Goal: Information Seeking & Learning: Learn about a topic

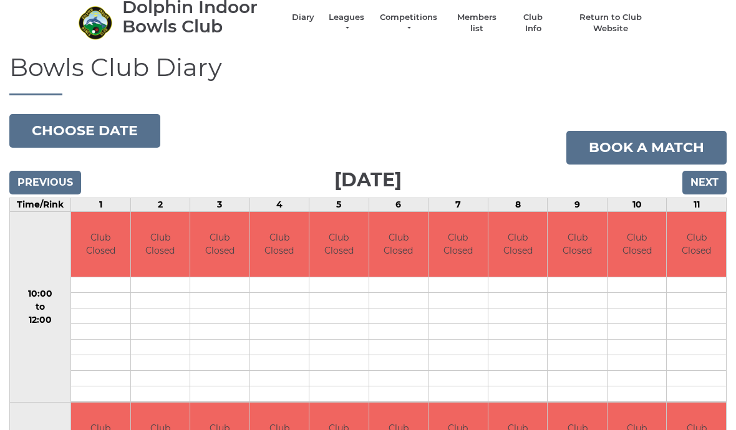
scroll to position [38, 0]
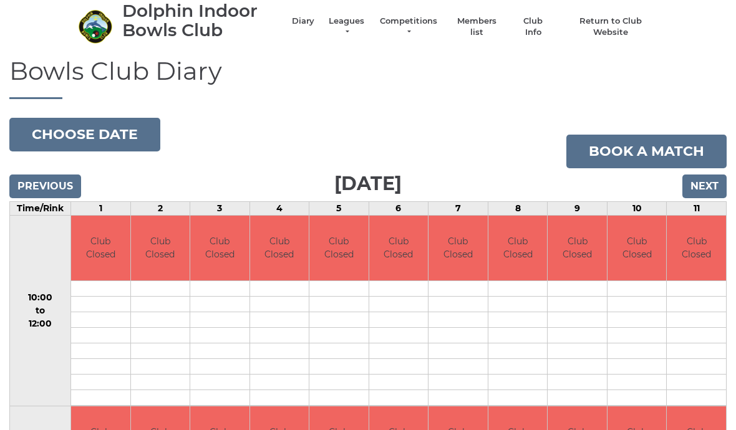
click at [703, 185] on input "Next" at bounding box center [704, 187] width 44 height 24
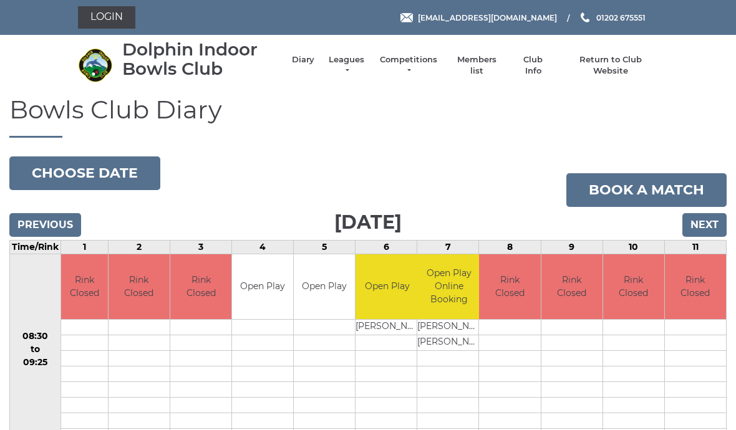
click at [657, 114] on h1 "Bowls Club Diary" at bounding box center [367, 117] width 717 height 42
click at [497, 70] on link "Members list" at bounding box center [476, 65] width 52 height 22
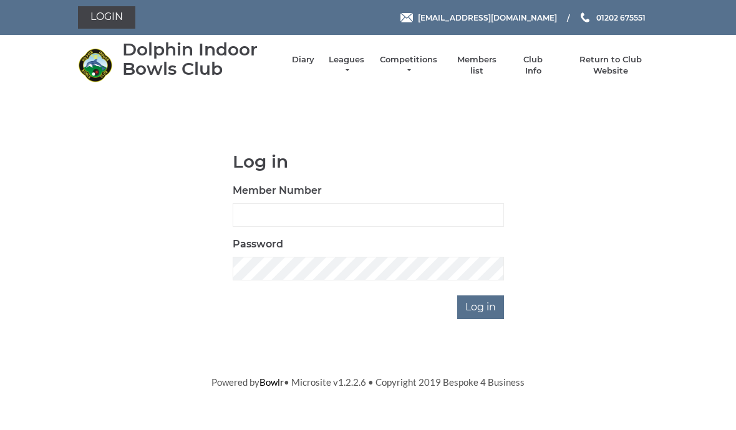
click at [350, 69] on link "Leagues" at bounding box center [346, 65] width 39 height 22
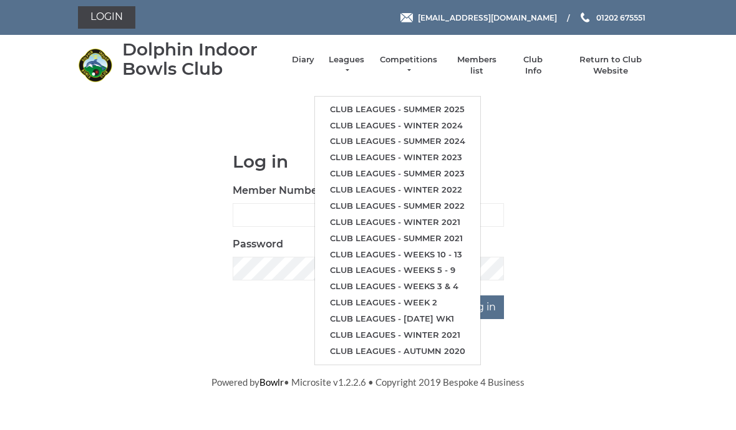
click at [439, 105] on link "Club leagues - Summer 2025" at bounding box center [397, 110] width 165 height 16
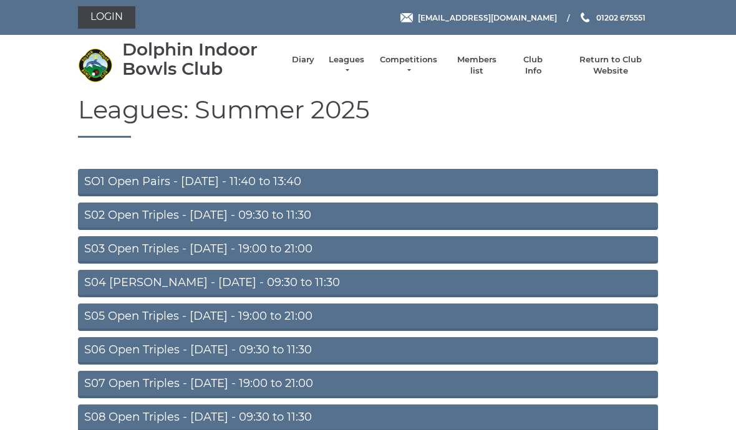
click at [356, 69] on link "Leagues" at bounding box center [346, 65] width 39 height 22
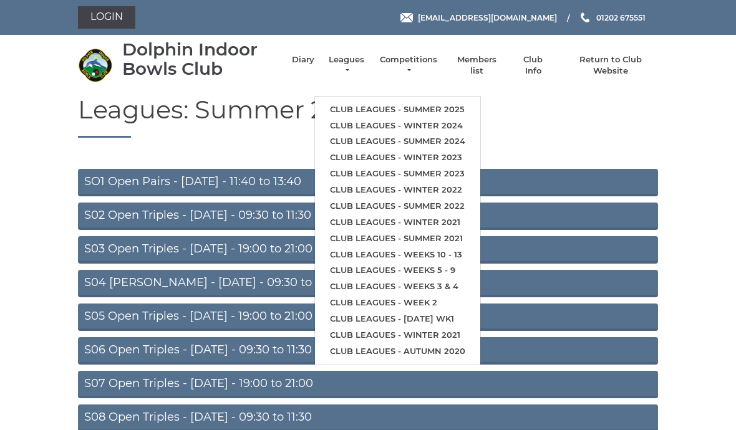
click at [437, 119] on link "Club leagues - Winter 2024" at bounding box center [397, 126] width 165 height 16
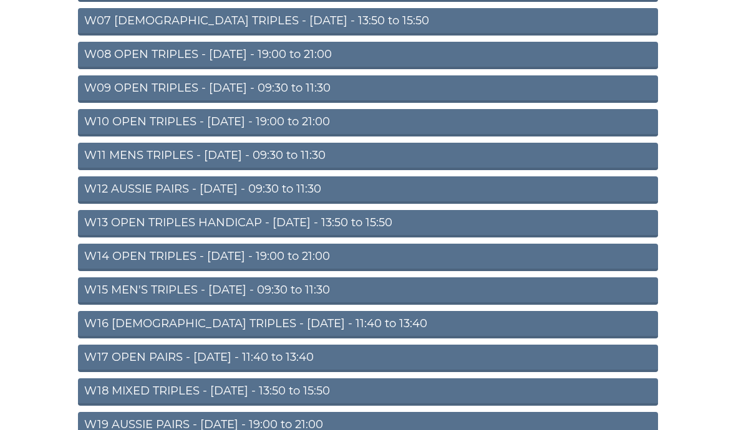
scroll to position [344, 0]
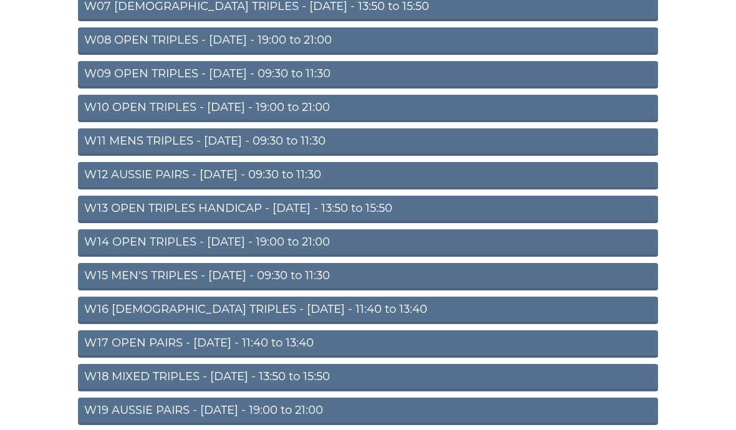
click at [192, 412] on link "W19 AUSSIE PAIRS - [DATE] - 19:00 to 21:00" at bounding box center [368, 411] width 580 height 27
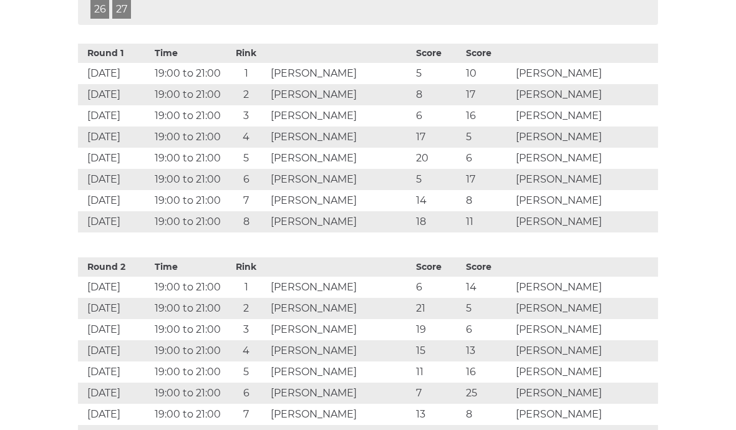
scroll to position [750, 0]
click at [621, 43] on th at bounding box center [585, 52] width 145 height 19
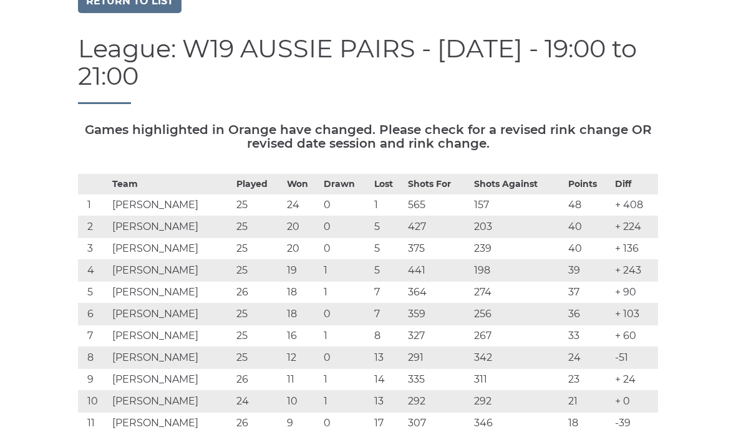
scroll to position [0, 0]
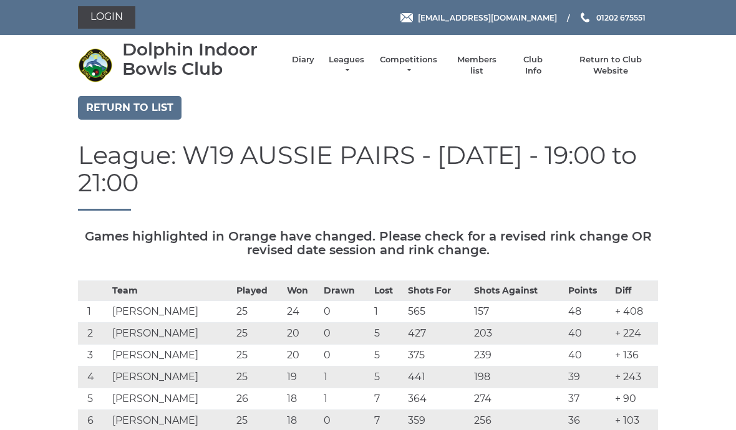
click at [142, 112] on link "Return to list" at bounding box center [130, 108] width 104 height 24
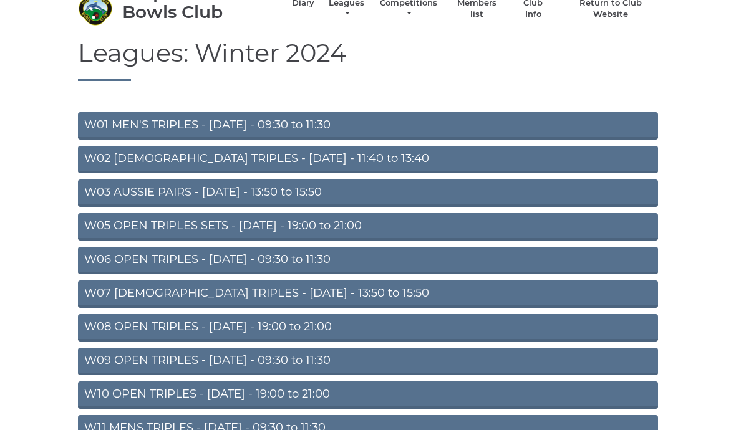
scroll to position [57, 0]
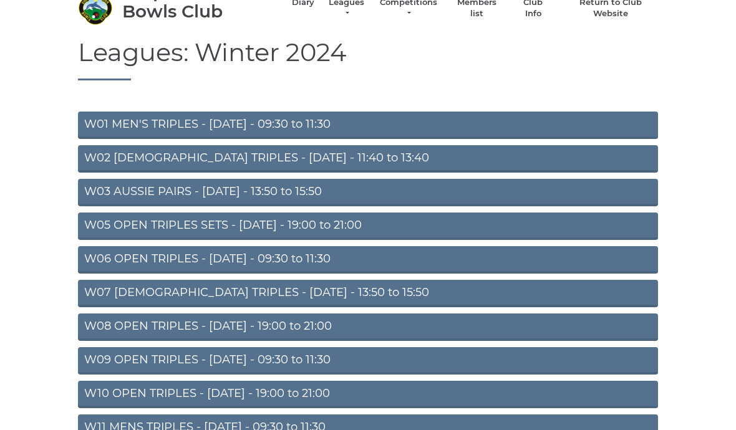
click at [149, 195] on link "W03 AUSSIE PAIRS - Monday - 13:50 to 15:50" at bounding box center [368, 192] width 580 height 27
